Goal: Task Accomplishment & Management: Manage account settings

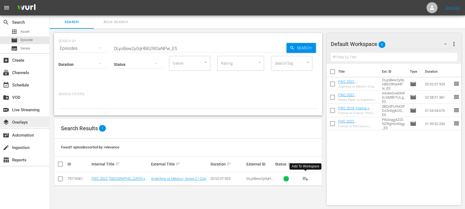
click at [26, 123] on div "layers Overlays" at bounding box center [15, 121] width 31 height 5
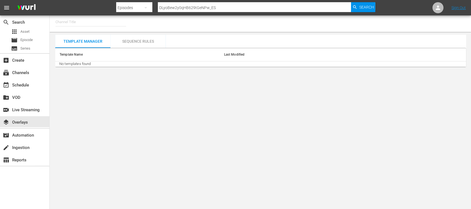
click at [96, 23] on input "text" at bounding box center [90, 21] width 71 height 13
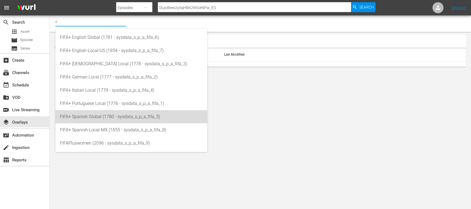
click at [99, 114] on div "FIFA+ Spanish Global (1780 - sysdata_s_p_a_fifa_5)" at bounding box center [131, 116] width 143 height 13
type input "FIFA+ Spanish Global (1780 - sysdata_s_p_a_fifa_5)"
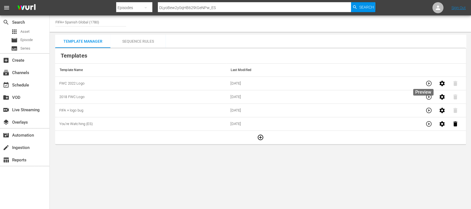
click at [426, 82] on icon "button" at bounding box center [429, 84] width 6 height 6
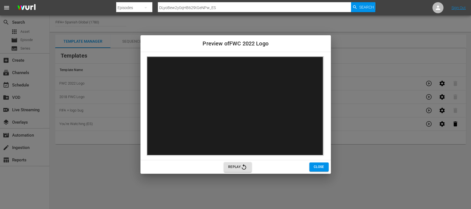
click at [319, 165] on span "Close" at bounding box center [318, 167] width 10 height 6
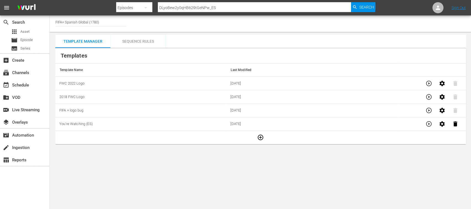
click at [151, 41] on div "Sequence Rules" at bounding box center [137, 41] width 55 height 13
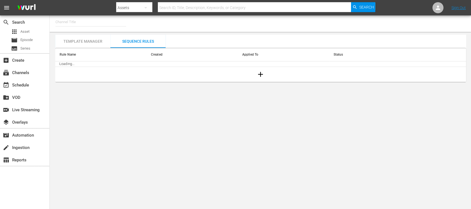
type input "FIFA+ Spanish Global (1780)"
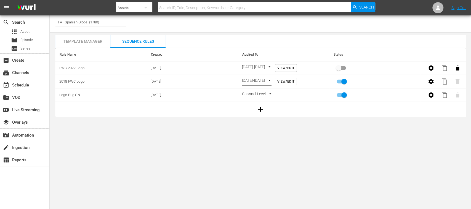
click at [287, 66] on body "menu Search By Assets Search ID, Title, Description, Keywords, or Category Sear…" at bounding box center [235, 104] width 471 height 209
click at [303, 66] on div at bounding box center [235, 104] width 471 height 209
click at [294, 66] on span "View/Edit" at bounding box center [285, 68] width 17 height 6
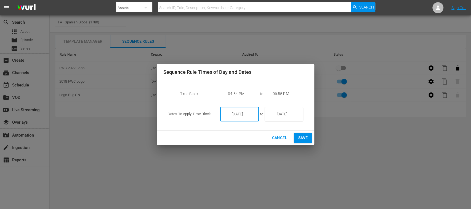
click at [250, 112] on input "12/26/25" at bounding box center [243, 114] width 31 height 15
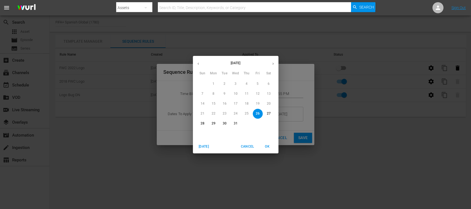
click at [198, 63] on icon "button" at bounding box center [198, 64] width 4 height 4
click at [198, 63] on div "November 2025" at bounding box center [235, 63] width 85 height 11
click at [267, 144] on span "OK" at bounding box center [266, 147] width 13 height 6
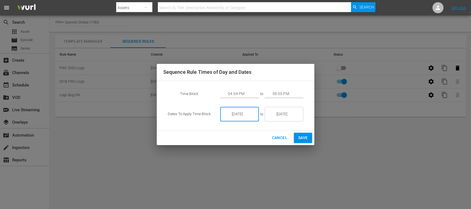
click at [292, 115] on input "12/26/25" at bounding box center [287, 114] width 31 height 15
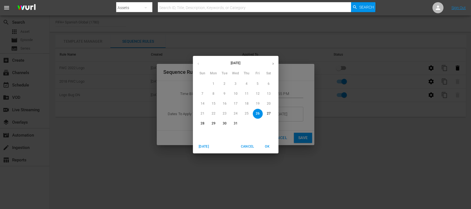
click at [248, 147] on span "Cancel" at bounding box center [246, 147] width 13 height 6
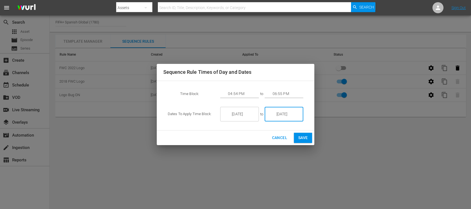
click at [235, 114] on input "12/26/25" at bounding box center [243, 114] width 31 height 15
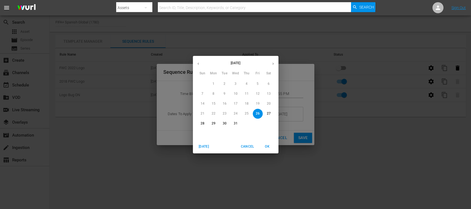
click at [198, 63] on icon "button" at bounding box center [198, 64] width 4 height 4
click at [198, 63] on div "November 2025 December 2025" at bounding box center [235, 63] width 85 height 11
click at [198, 63] on div "November 2025" at bounding box center [235, 63] width 85 height 11
click at [207, 147] on span "Today" at bounding box center [203, 147] width 13 height 6
click at [267, 146] on span "OK" at bounding box center [266, 147] width 13 height 6
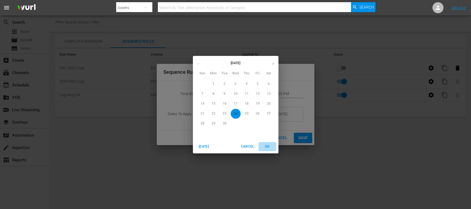
type input "9/24/25"
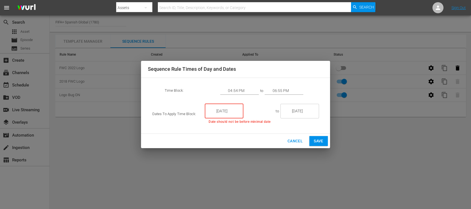
click at [293, 141] on span "Cancel" at bounding box center [294, 141] width 15 height 7
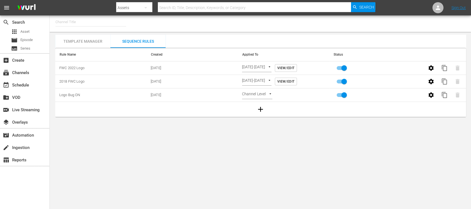
type input "FIFA+ Spanish Global (1780)"
click at [23, 71] on div "subscriptions Channels" at bounding box center [15, 71] width 31 height 5
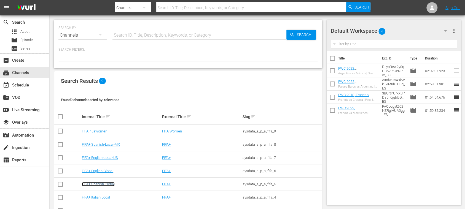
click at [111, 185] on link "FIFA+ Spanish Global" at bounding box center [98, 184] width 33 height 4
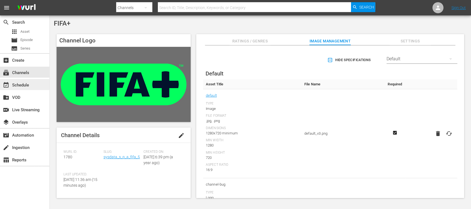
click at [28, 86] on div "event_available Schedule" at bounding box center [15, 84] width 31 height 5
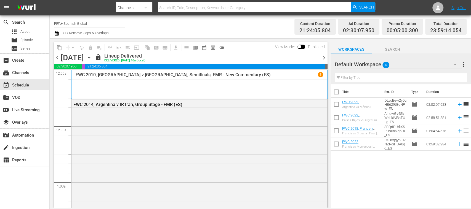
click at [325, 57] on span "chevron_right" at bounding box center [323, 57] width 7 height 7
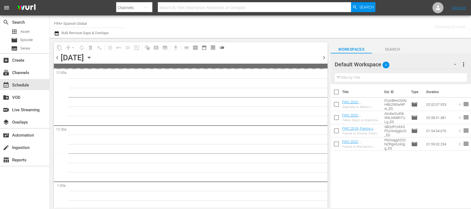
click at [325, 57] on span "chevron_right" at bounding box center [323, 57] width 7 height 7
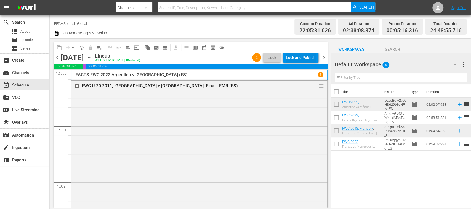
click at [311, 55] on div "Lock and Publish" at bounding box center [301, 58] width 30 height 10
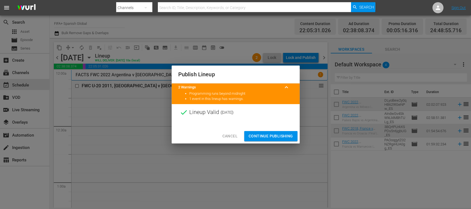
click at [283, 136] on span "Continue Publishing" at bounding box center [270, 136] width 44 height 7
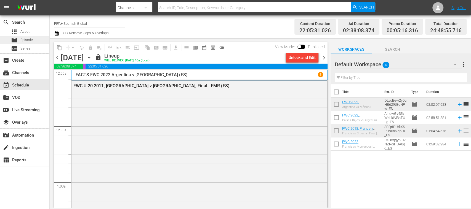
click at [28, 37] on span "Episode" at bounding box center [26, 40] width 12 height 6
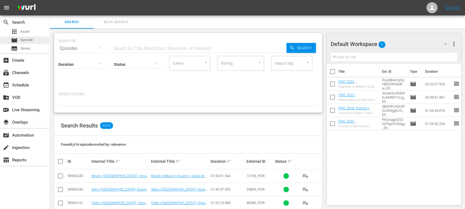
click at [33, 40] on div "movie Episode" at bounding box center [24, 40] width 49 height 8
click at [126, 43] on input "text" at bounding box center [199, 48] width 174 height 13
paste input "64543"
click at [304, 52] on span "Search" at bounding box center [305, 48] width 21 height 10
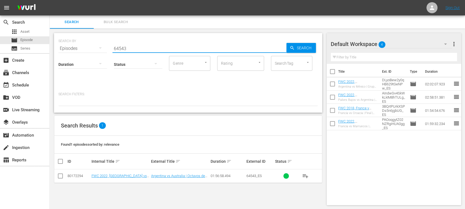
drag, startPoint x: 124, startPoint y: 45, endPoint x: 72, endPoint y: 42, distance: 52.2
click at [72, 42] on div "SEARCH BY Search By Episodes Search ID, Title, Description, Keywords, or Catego…" at bounding box center [187, 45] width 259 height 20
paste input "14777"
type input "14777"
click at [287, 47] on div "Search" at bounding box center [300, 48] width 29 height 10
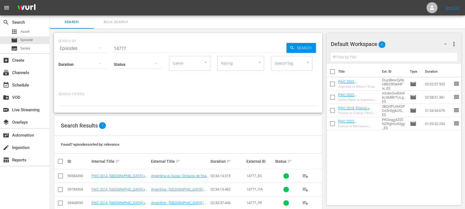
scroll to position [64, 0]
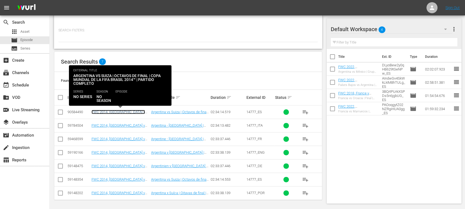
click at [129, 112] on link "FWC 2014, Argentina v Switzerland, Round of 16 - FMR (ES)" at bounding box center [119, 116] width 55 height 12
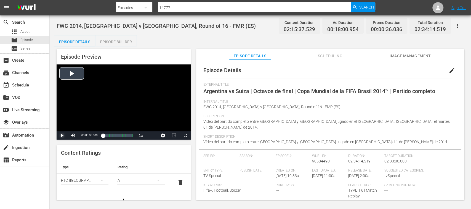
click at [62, 136] on span "Video Player" at bounding box center [62, 136] width 0 height 0
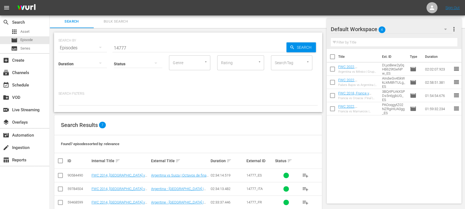
scroll to position [64, 0]
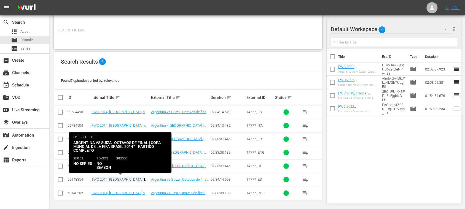
click at [133, 178] on link "FWC 2014, Argentina v Switzerland (ES)" at bounding box center [118, 182] width 53 height 8
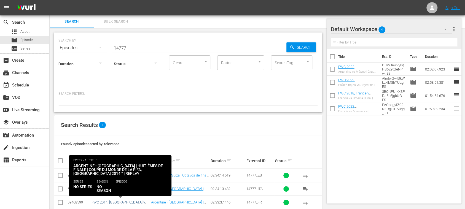
scroll to position [64, 0]
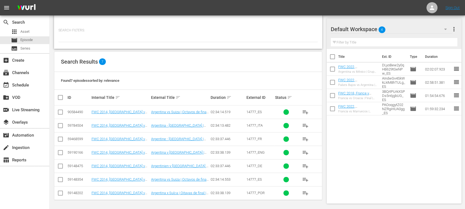
click at [59, 179] on input "checkbox" at bounding box center [60, 181] width 7 height 7
checkbox input "true"
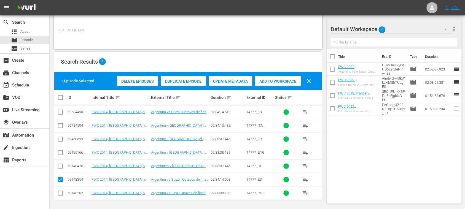
click at [135, 80] on span "Delete Episodes" at bounding box center [137, 81] width 41 height 4
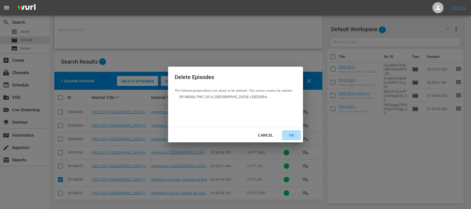
click at [291, 133] on div "OK" at bounding box center [291, 135] width 14 height 7
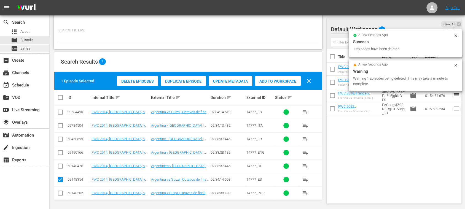
click at [26, 50] on span "Series" at bounding box center [25, 49] width 10 height 6
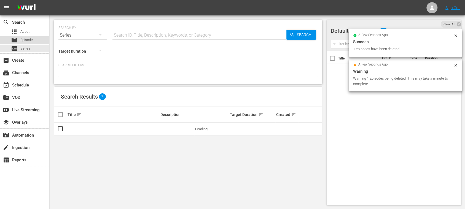
click at [25, 40] on span "Episode" at bounding box center [26, 40] width 12 height 6
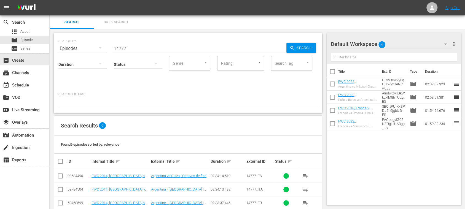
scroll to position [51, 0]
